Goal: Information Seeking & Learning: Learn about a topic

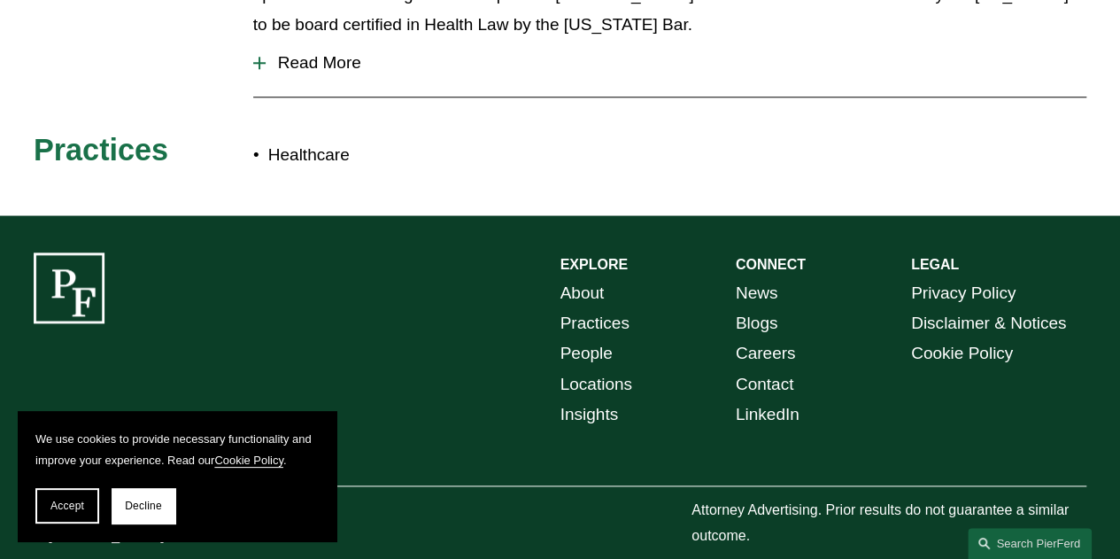
scroll to position [622, 0]
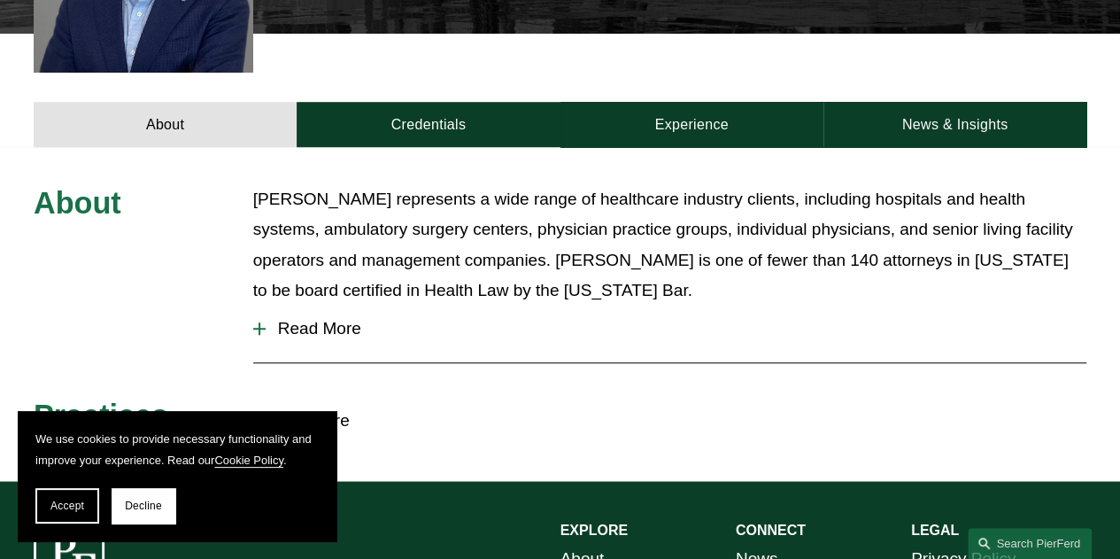
click at [393, 238] on p "[PERSON_NAME] represents a wide range of healthcare industry clients, including…" at bounding box center [669, 244] width 833 height 121
click at [324, 313] on button "Read More" at bounding box center [669, 328] width 833 height 46
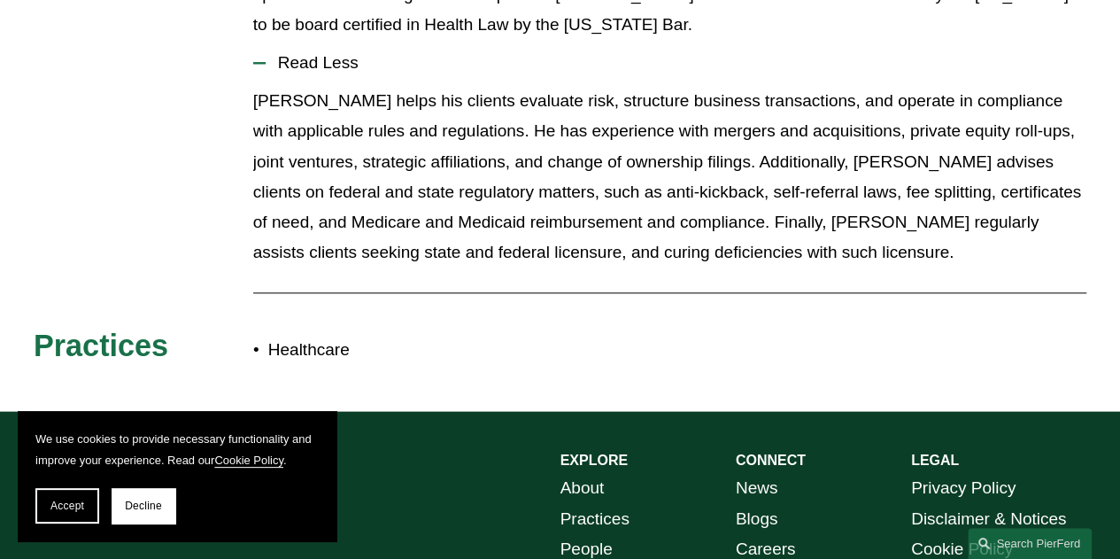
click at [605, 116] on p "[PERSON_NAME] helps his clients evaluate risk, structure business transactions,…" at bounding box center [669, 177] width 833 height 182
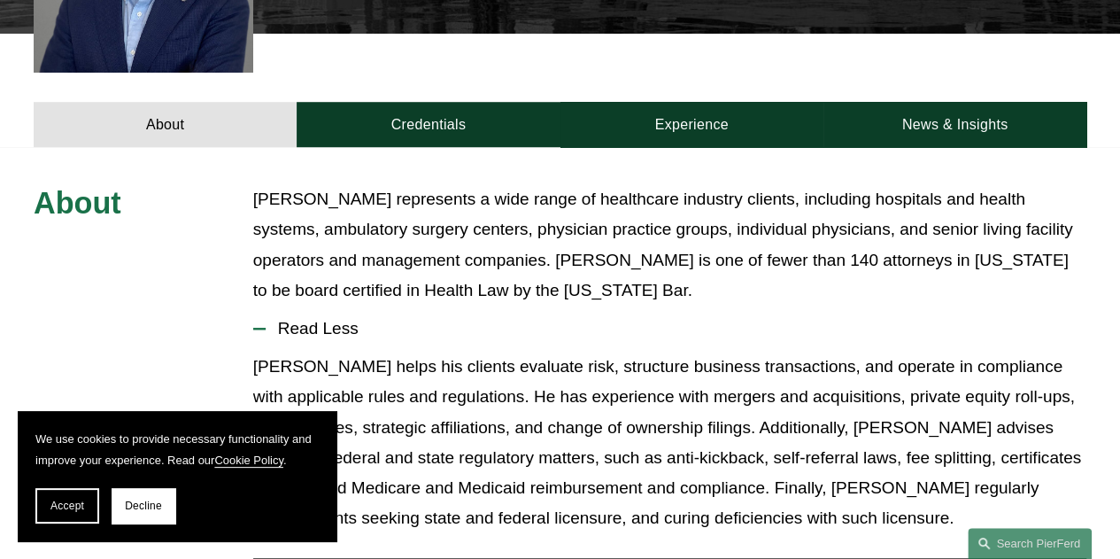
click at [558, 263] on p "[PERSON_NAME] represents a wide range of healthcare industry clients, including…" at bounding box center [669, 244] width 833 height 121
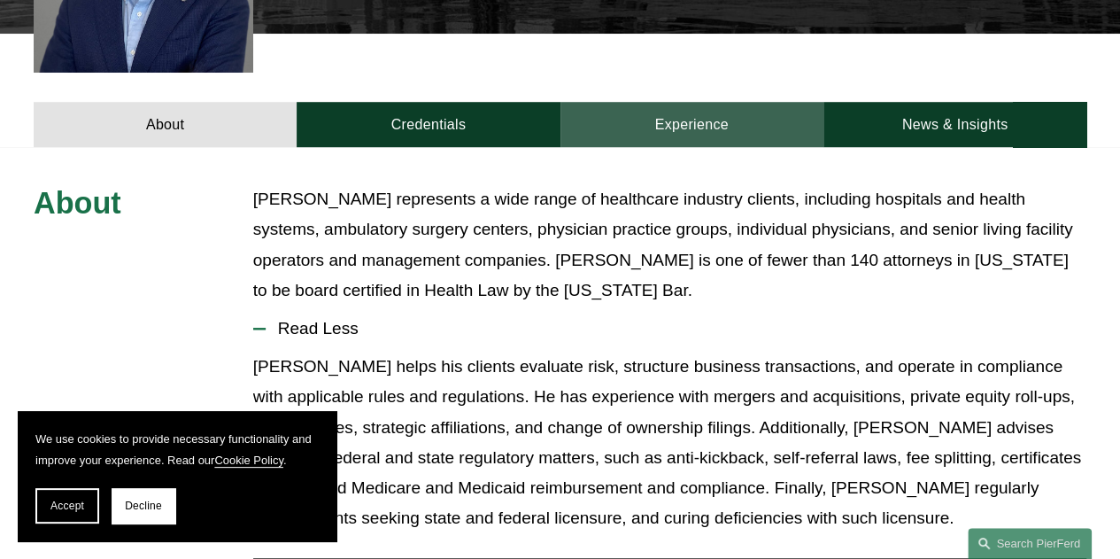
click at [723, 102] on link "Experience" at bounding box center [691, 124] width 263 height 45
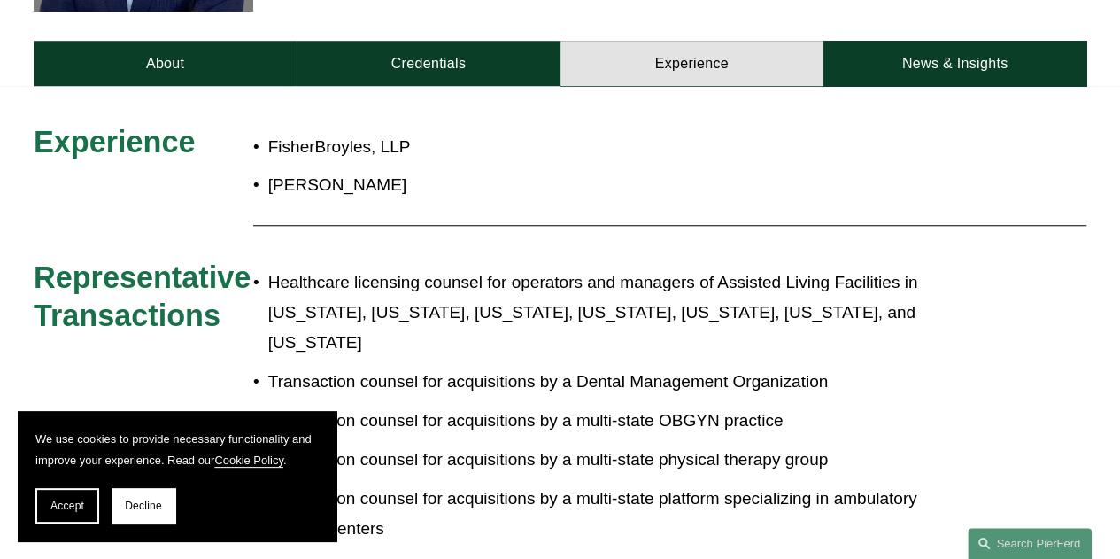
scroll to position [711, 0]
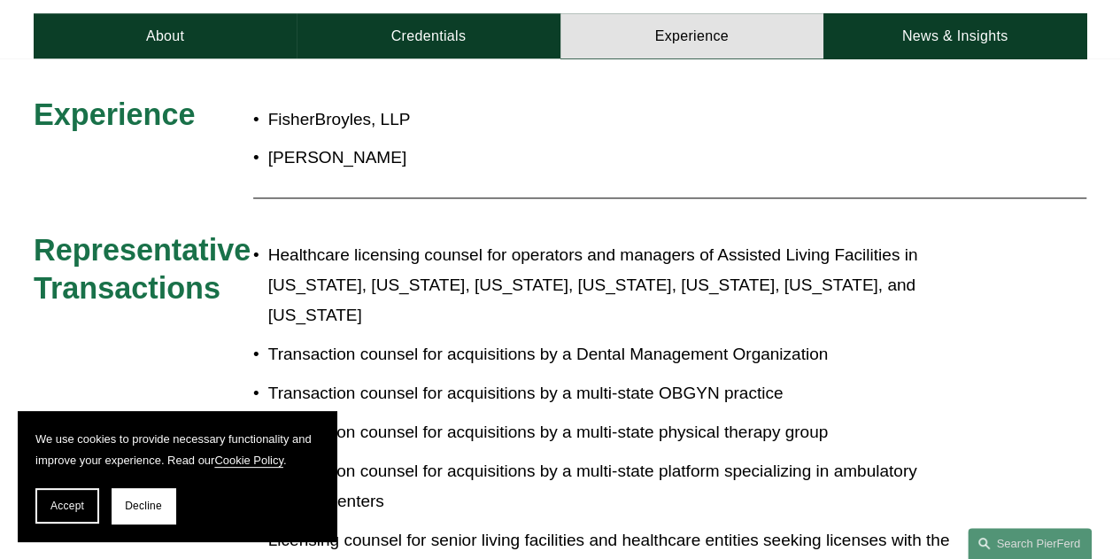
click at [367, 104] on p "FisherBroyles, LLP" at bounding box center [611, 119] width 687 height 30
click at [352, 143] on p "[PERSON_NAME]" at bounding box center [611, 158] width 687 height 30
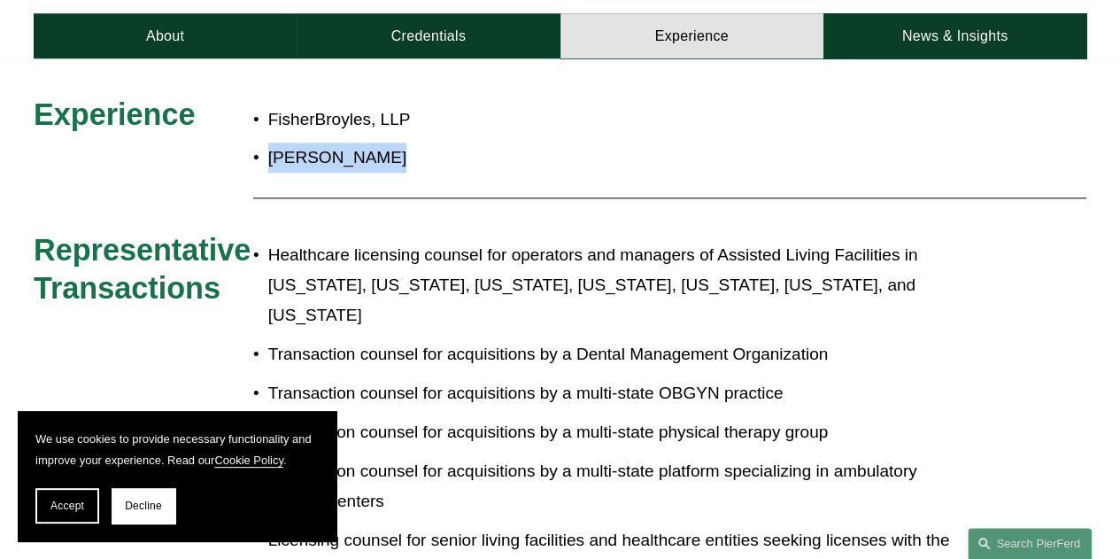
click at [352, 143] on p "[PERSON_NAME]" at bounding box center [611, 158] width 687 height 30
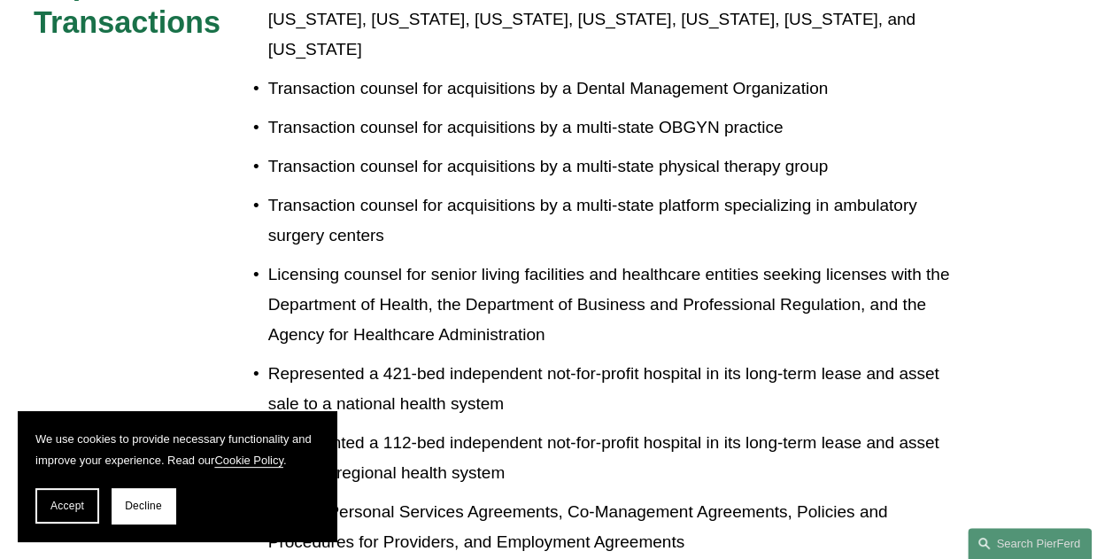
click at [671, 259] on p "Licensing counsel for senior living facilities and healthcare entities seeking …" at bounding box center [611, 304] width 687 height 91
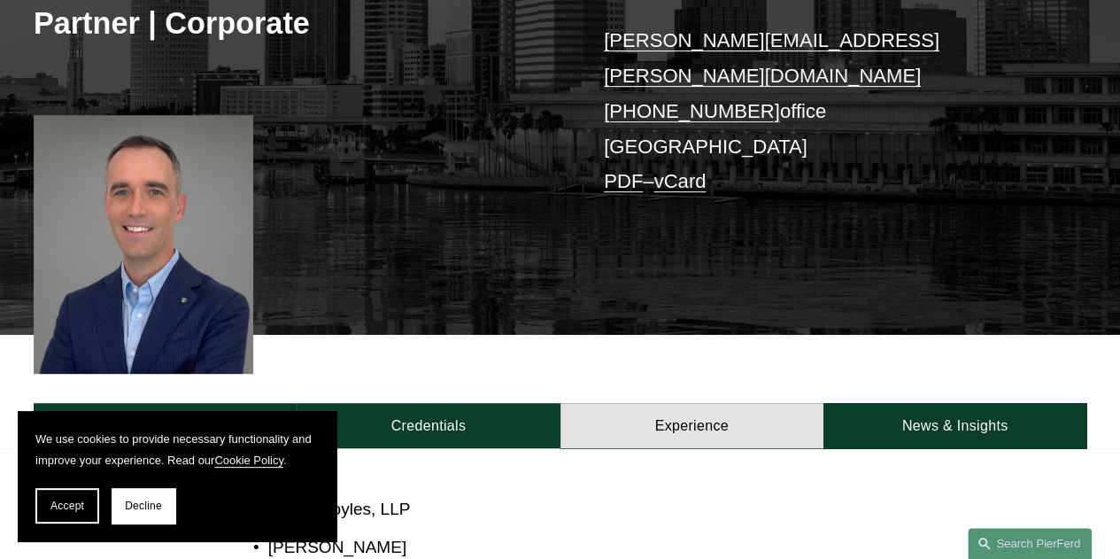
scroll to position [268, 0]
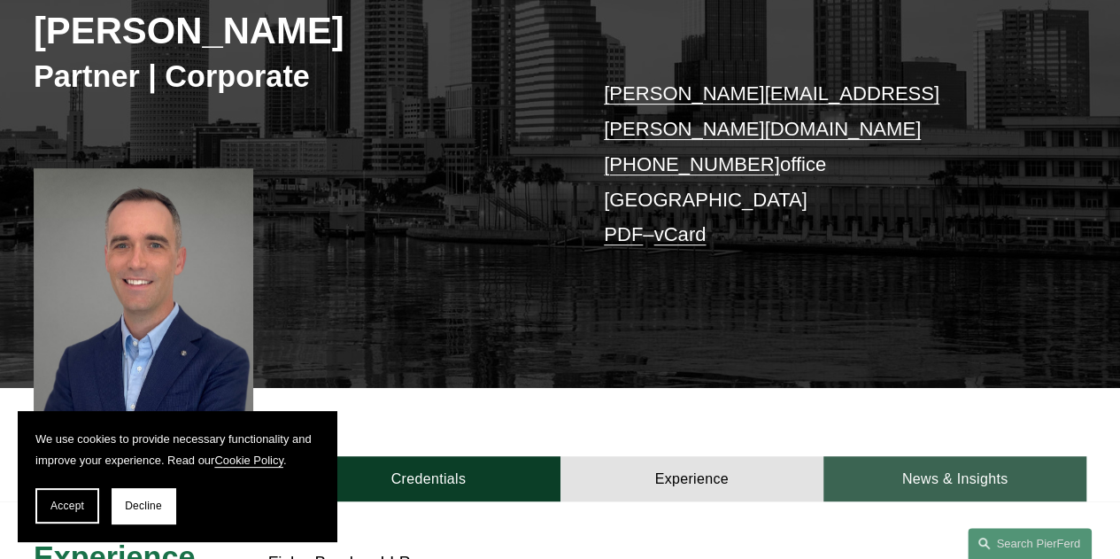
click at [932, 463] on link "News & Insights" at bounding box center [954, 478] width 263 height 45
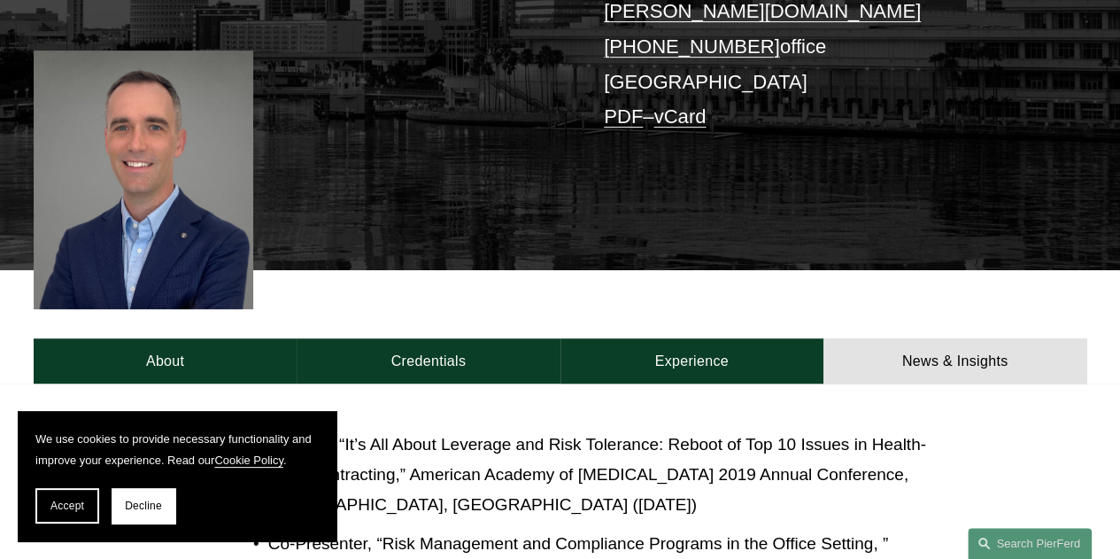
scroll to position [534, 0]
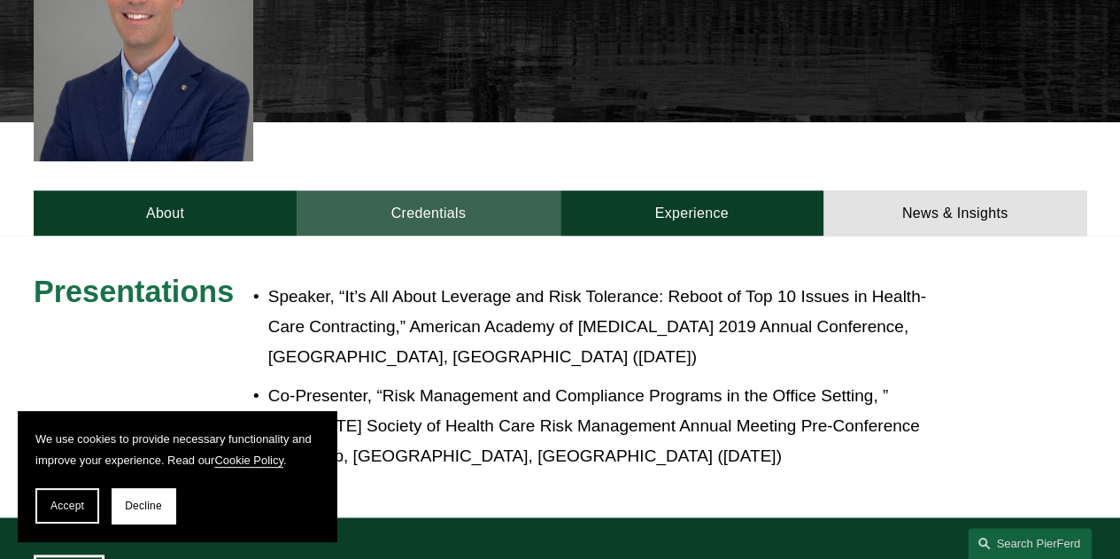
click at [468, 197] on link "Credentials" at bounding box center [428, 212] width 263 height 45
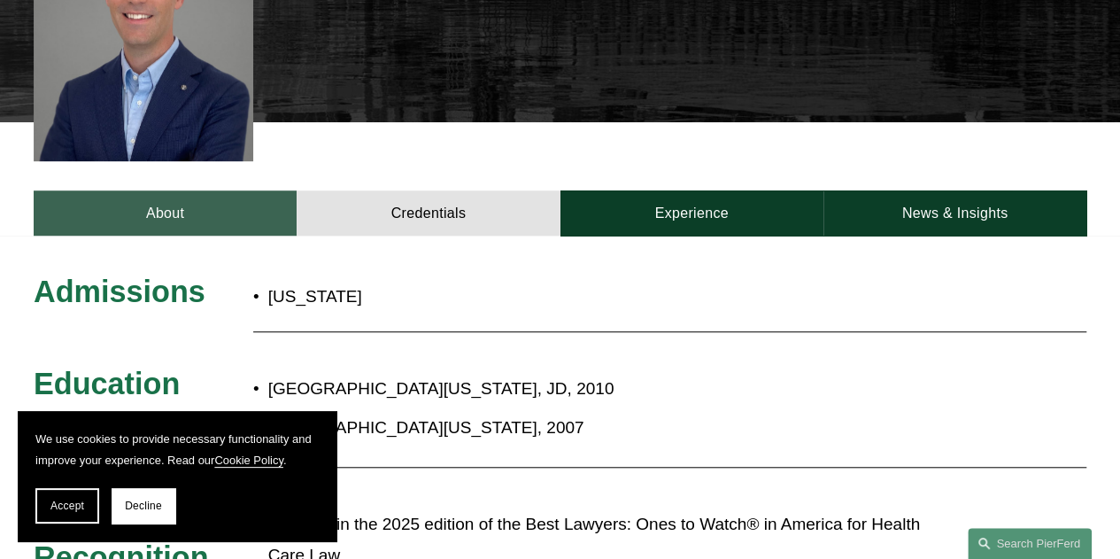
click at [170, 190] on link "About" at bounding box center [165, 212] width 263 height 45
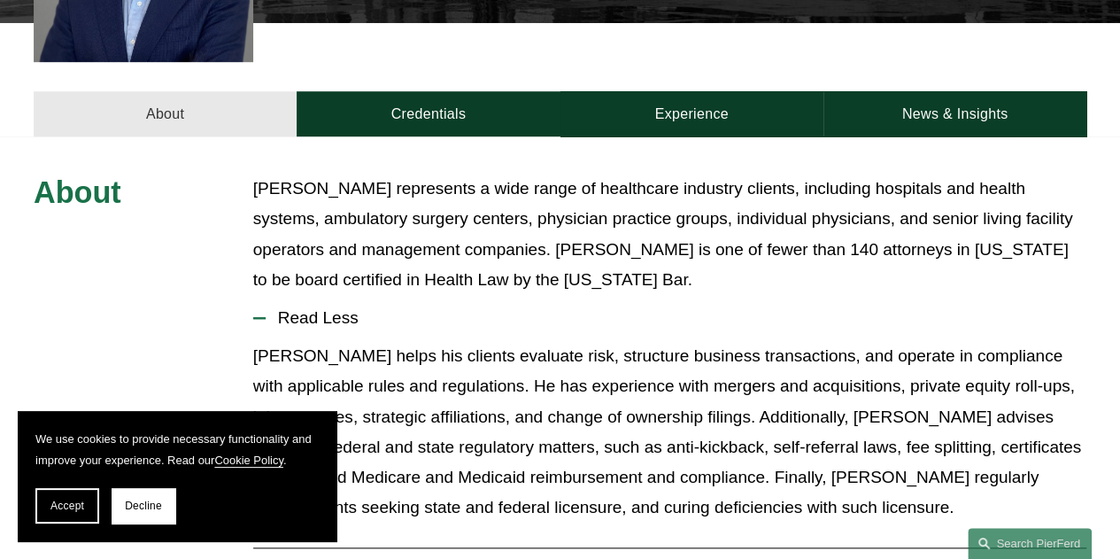
scroll to position [711, 0]
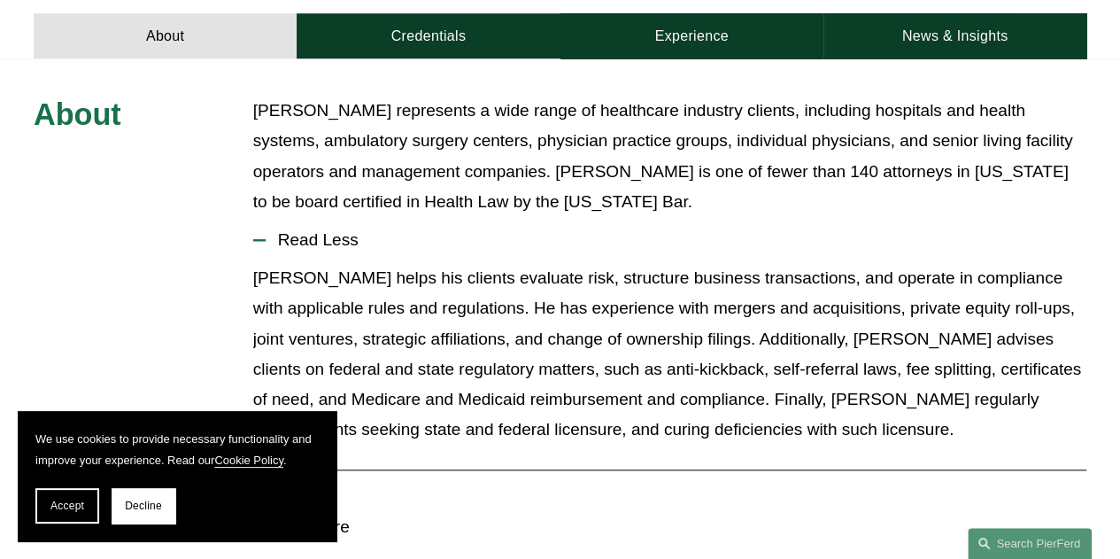
click at [540, 230] on span "Read Less" at bounding box center [676, 239] width 821 height 19
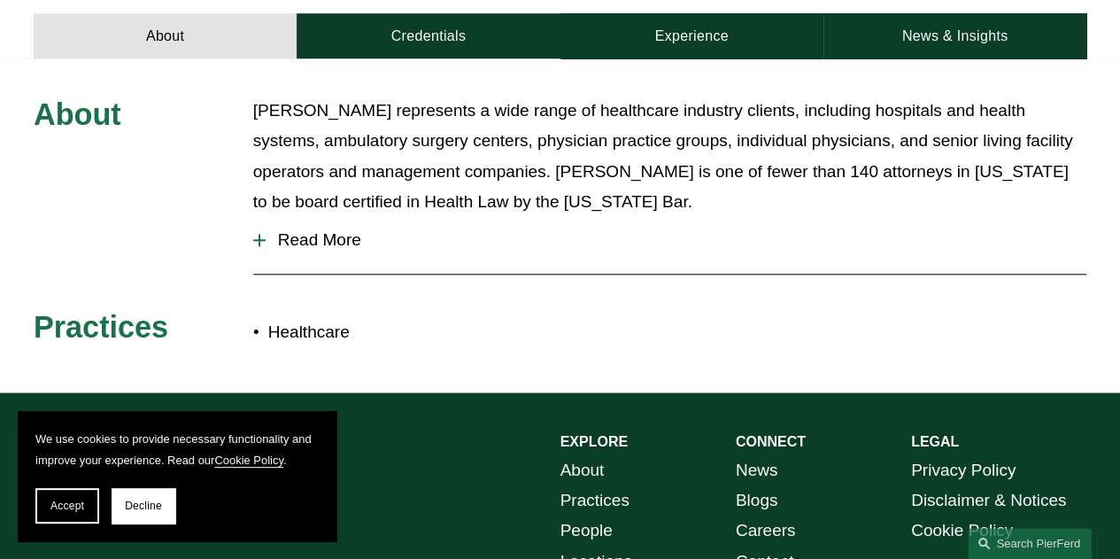
click at [531, 228] on button "Read More" at bounding box center [669, 240] width 833 height 46
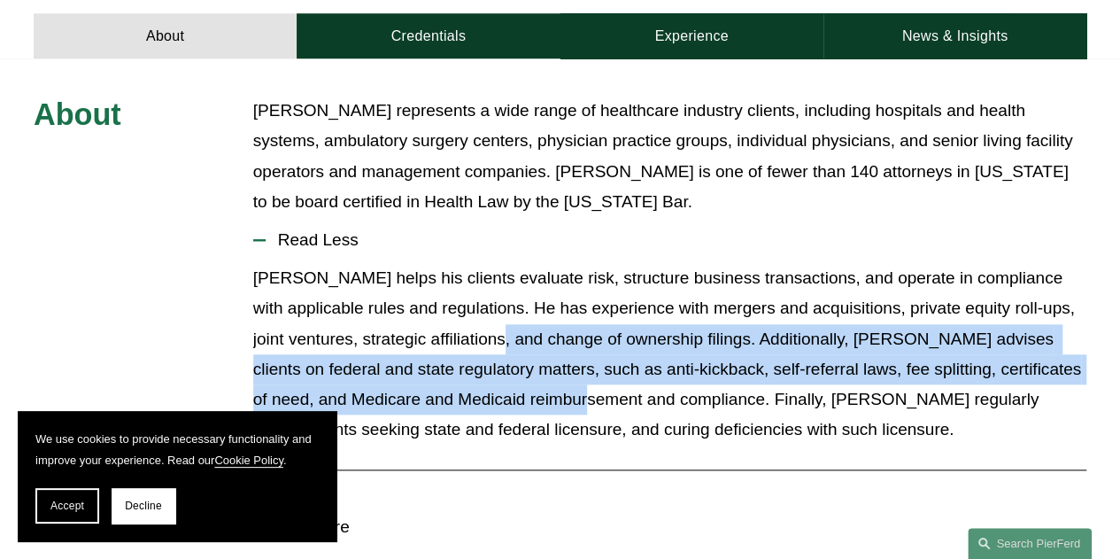
drag, startPoint x: 469, startPoint y: 297, endPoint x: 533, endPoint y: 366, distance: 94.0
click at [533, 366] on p "[PERSON_NAME] helps his clients evaluate risk, structure business transactions,…" at bounding box center [669, 354] width 833 height 182
